Goal: Task Accomplishment & Management: Manage account settings

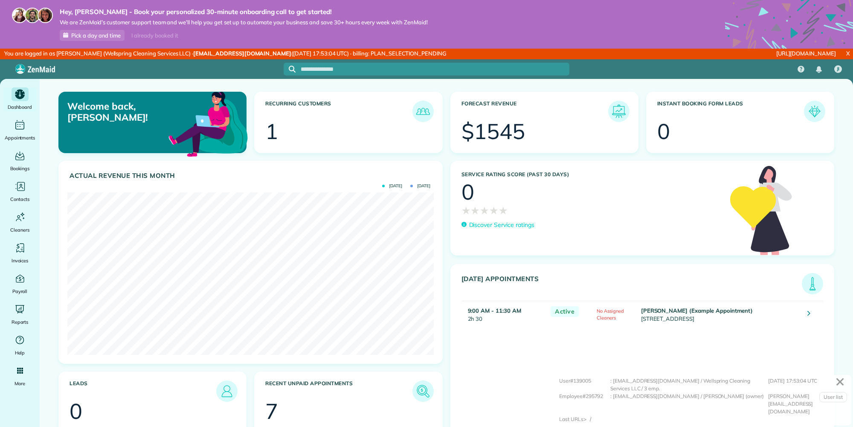
scroll to position [162, 366]
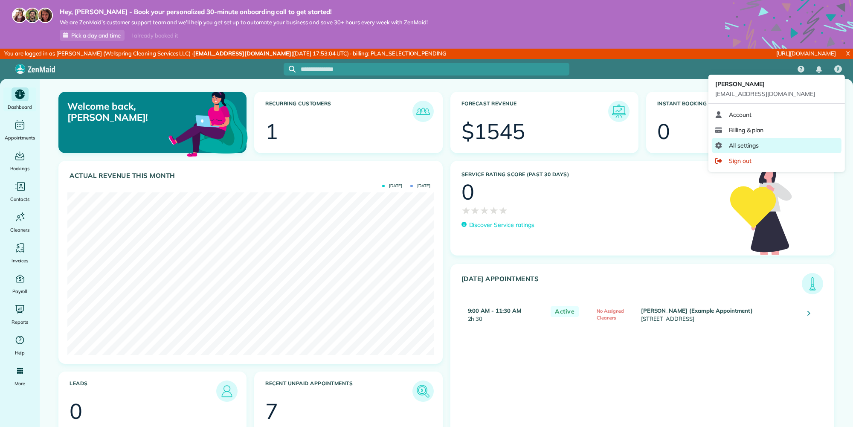
click at [767, 142] on link "All settings" at bounding box center [776, 145] width 130 height 15
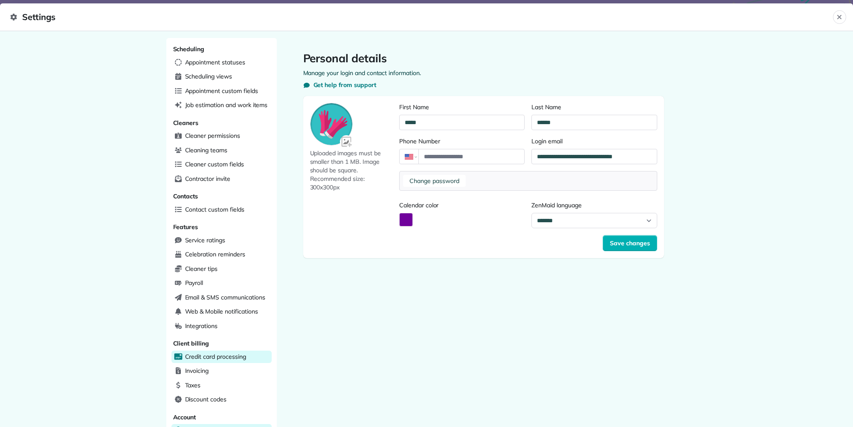
click at [220, 353] on span "Credit card processing" at bounding box center [215, 356] width 61 height 9
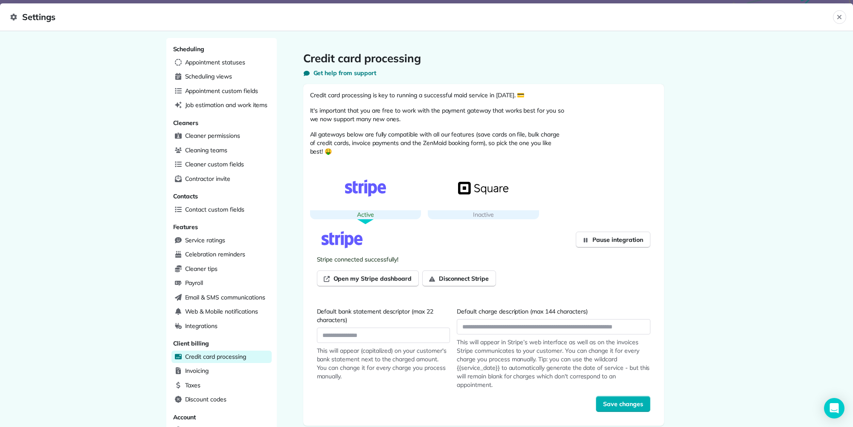
scroll to position [123, 0]
